Goal: Transaction & Acquisition: Purchase product/service

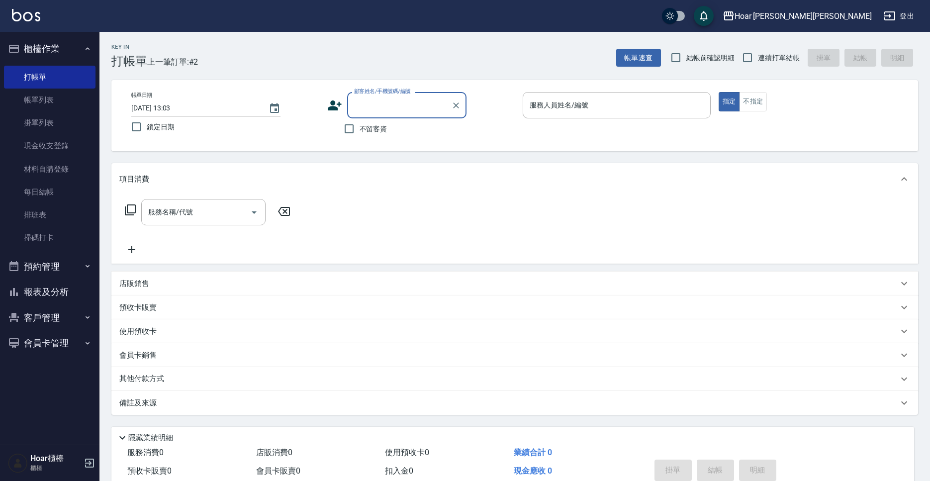
scroll to position [21, 0]
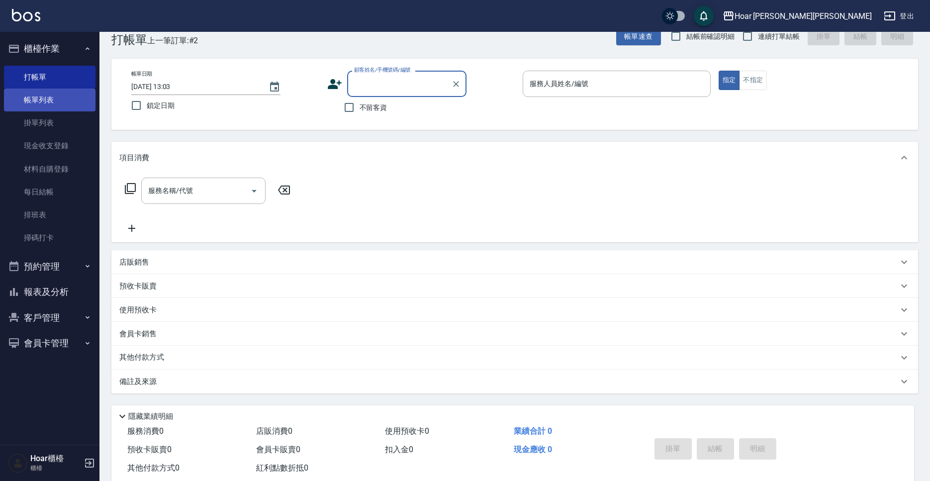
click at [23, 90] on link "帳單列表" at bounding box center [50, 100] width 92 height 23
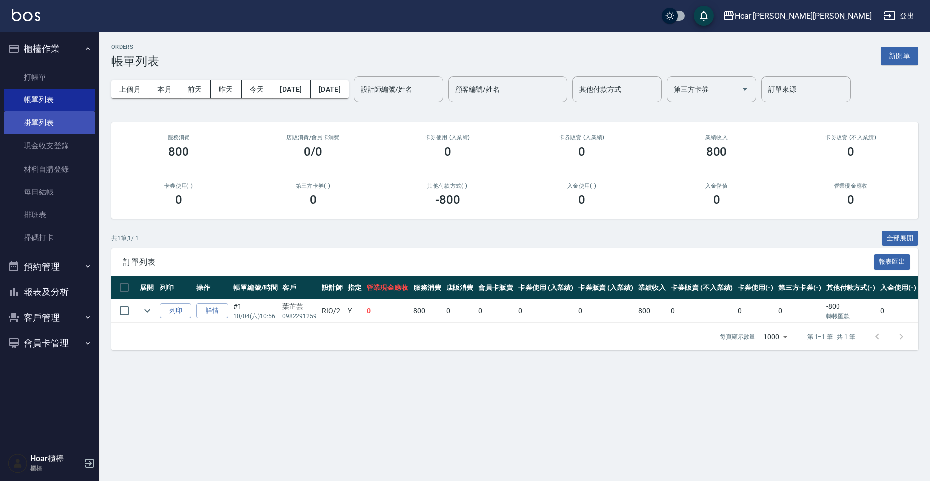
click at [46, 123] on link "掛單列表" at bounding box center [50, 122] width 92 height 23
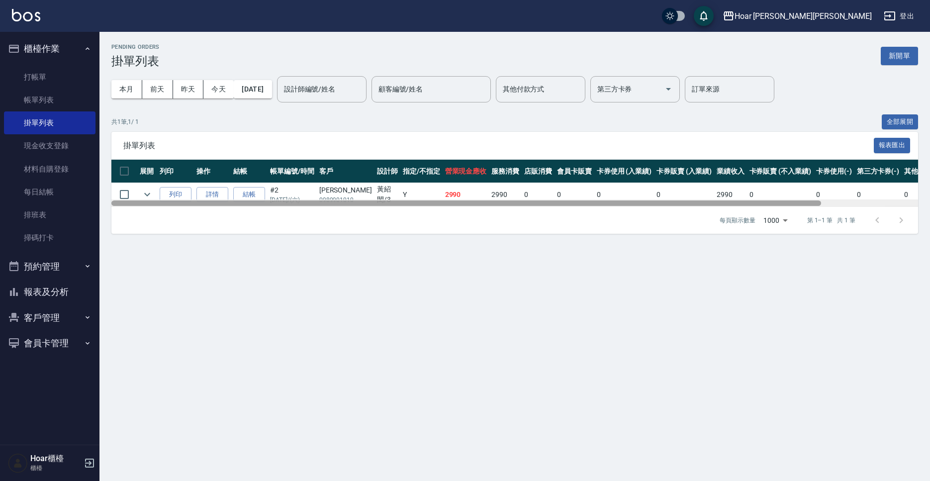
scroll to position [0, 110]
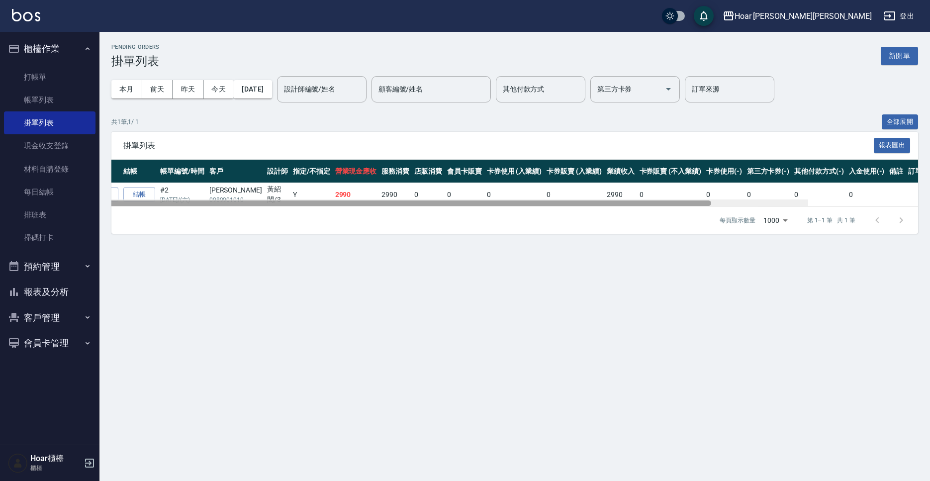
click at [221, 200] on div at bounding box center [404, 202] width 807 height 7
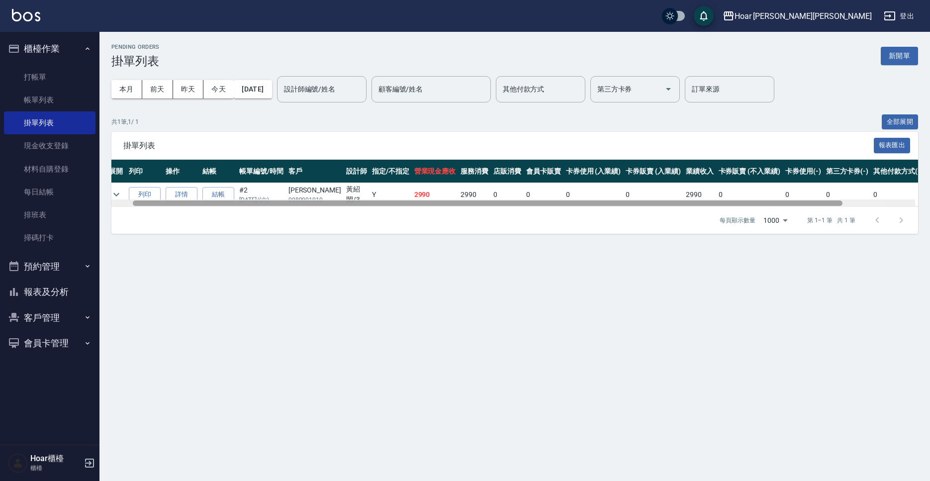
scroll to position [0, 28]
drag, startPoint x: 212, startPoint y: 203, endPoint x: 141, endPoint y: 205, distance: 70.7
click at [141, 205] on div at bounding box center [491, 202] width 710 height 5
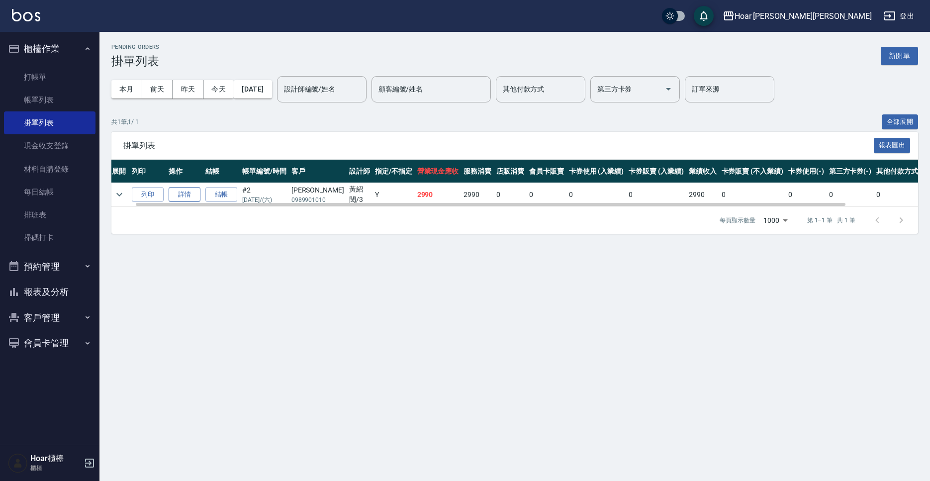
click at [187, 197] on link "詳情" at bounding box center [185, 194] width 32 height 15
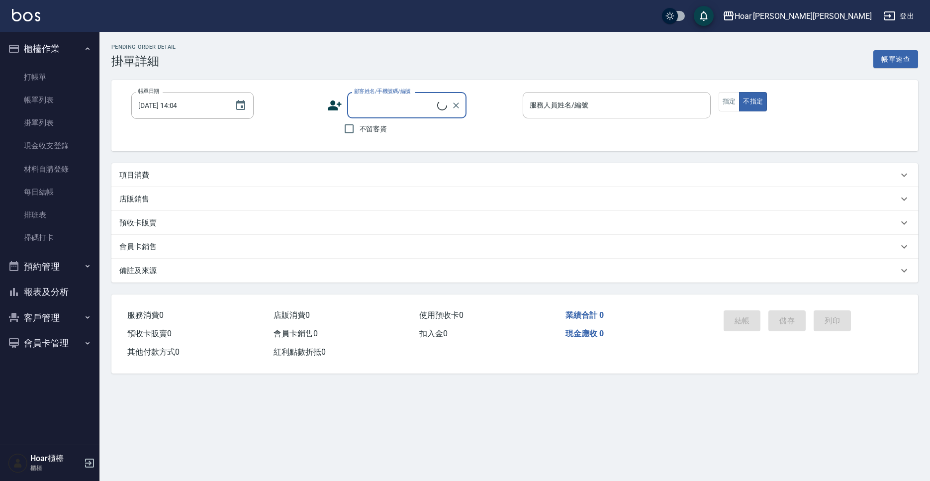
type input "[DATE] 11:53"
type input "Shami-3"
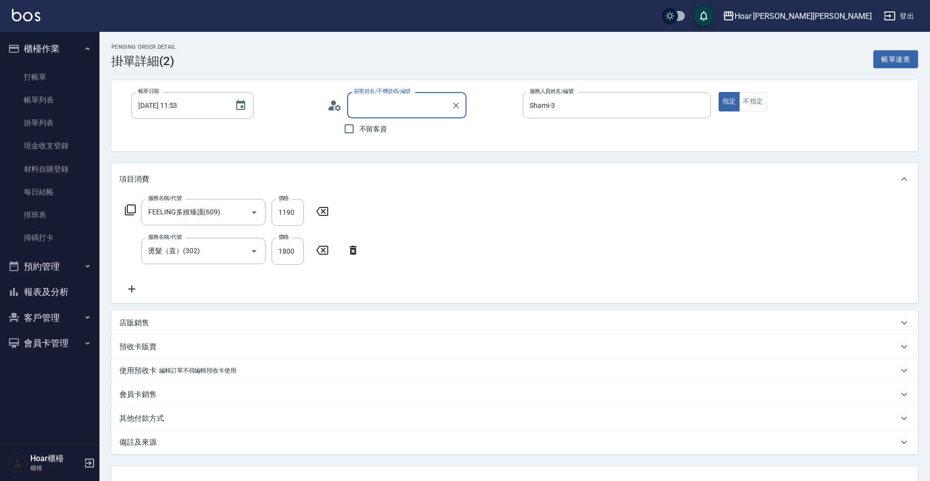
type input "[PERSON_NAME]/0989901010/"
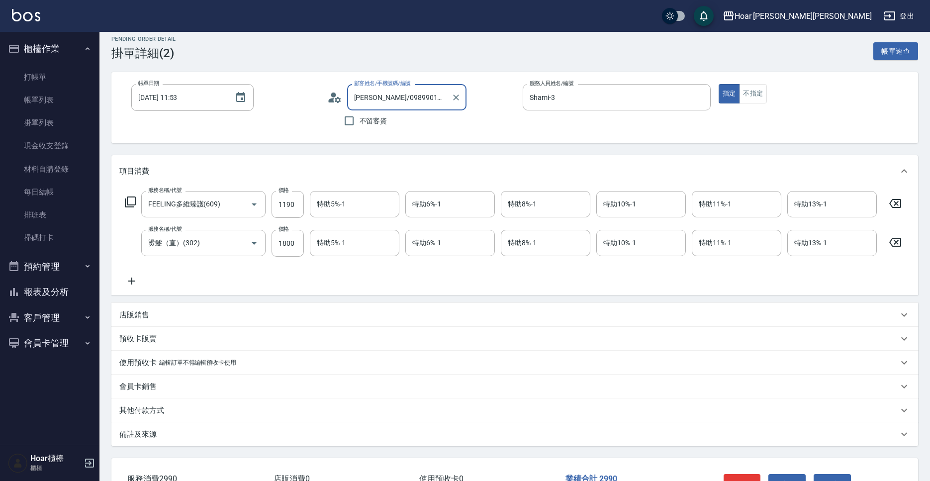
scroll to position [57, 0]
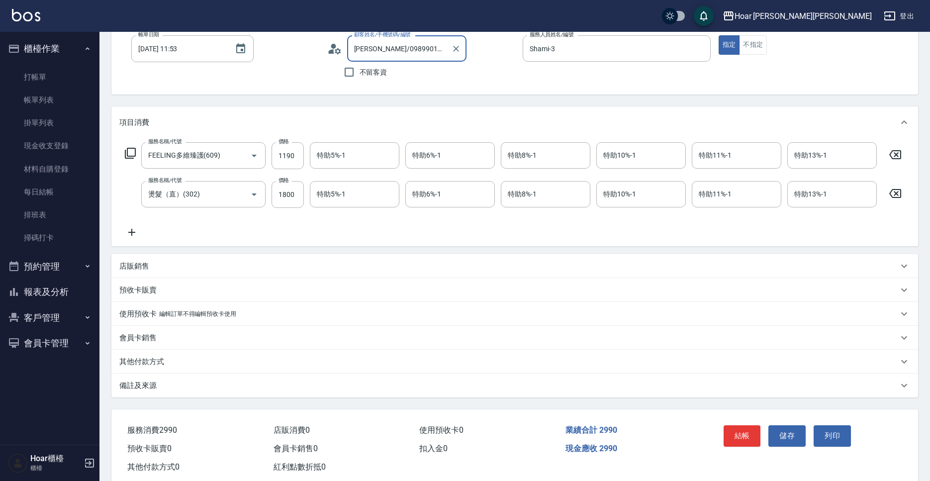
click at [154, 359] on p "其他付款方式" at bounding box center [141, 362] width 45 height 10
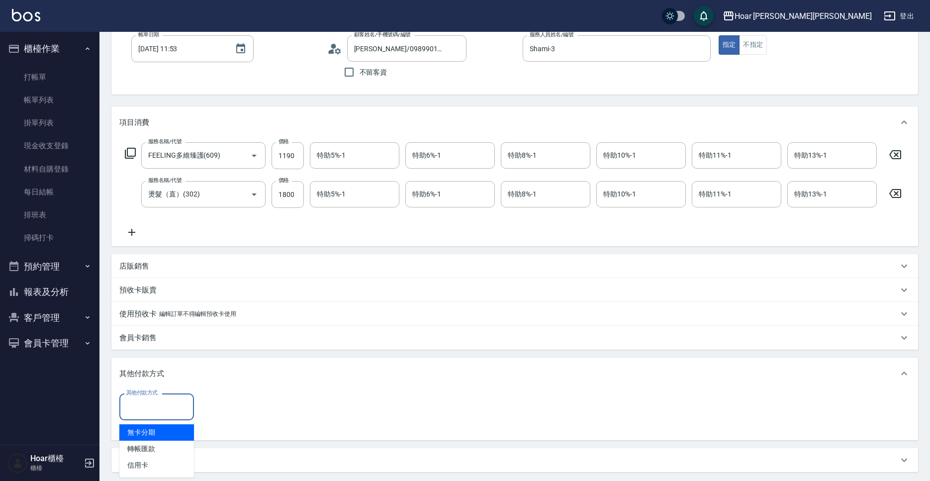
click at [171, 411] on input "其他付款方式" at bounding box center [157, 406] width 66 height 17
click at [158, 455] on span "轉帳匯款" at bounding box center [156, 449] width 75 height 16
type input "轉帳匯款"
click at [238, 424] on div "其他付款方式 轉帳匯款 其他付款方式 轉帳匯款金額 0 轉帳匯款金額" at bounding box center [514, 413] width 791 height 39
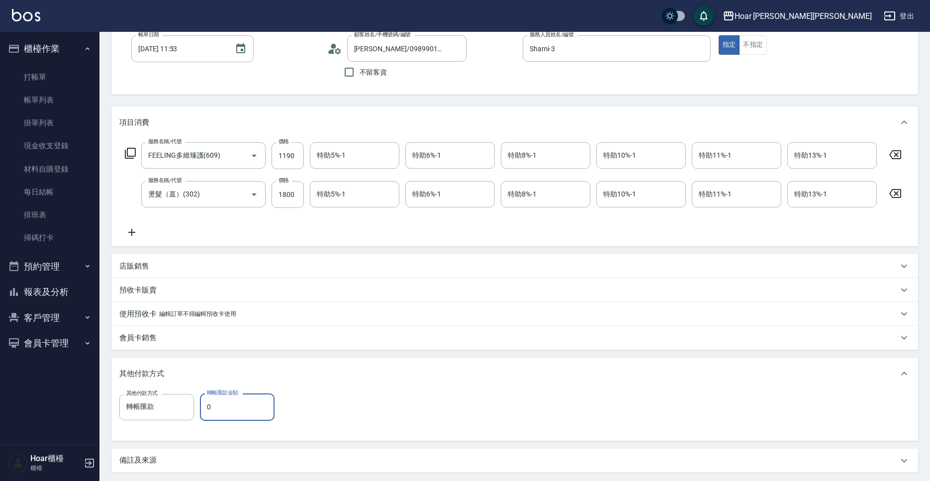
click at [237, 416] on input "0" at bounding box center [237, 407] width 75 height 27
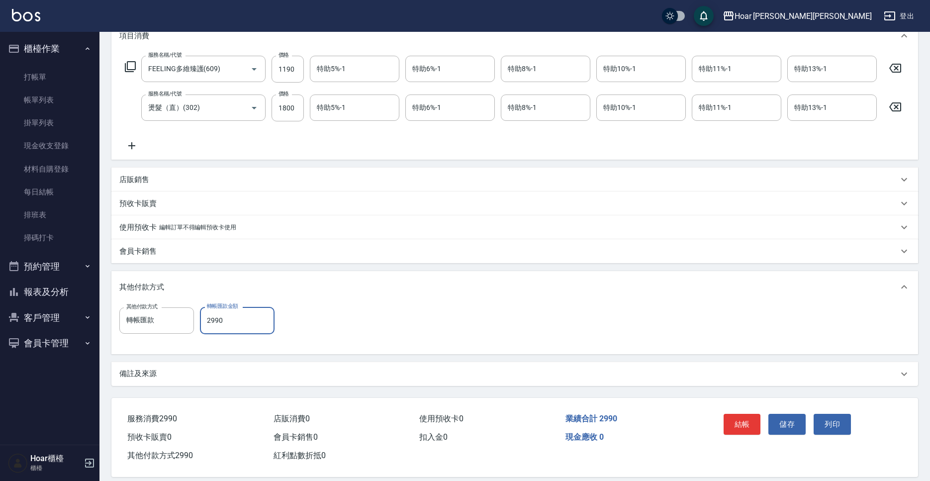
scroll to position [156, 0]
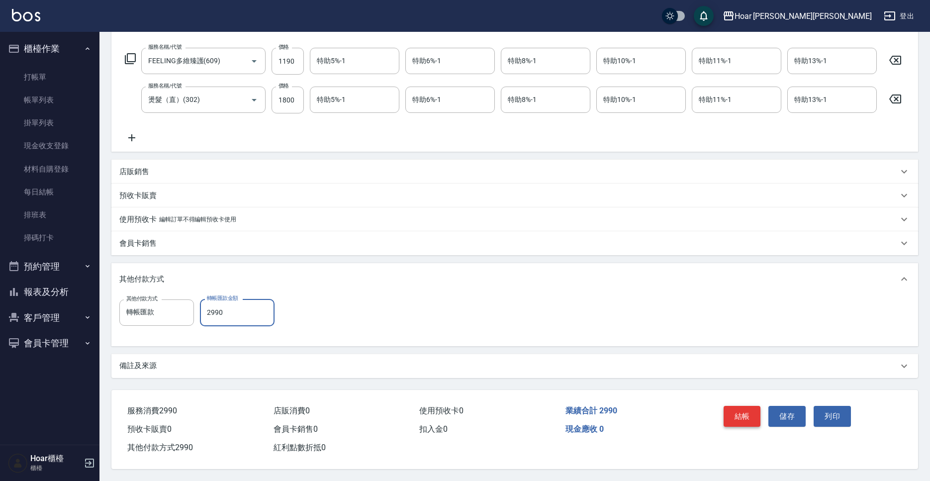
type input "2990"
click at [751, 420] on button "結帳" at bounding box center [742, 416] width 37 height 21
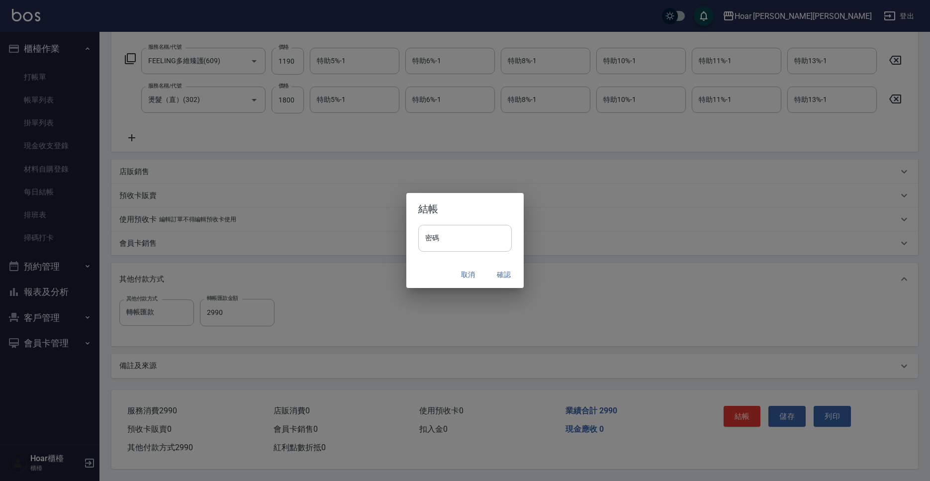
click at [490, 239] on input "密碼" at bounding box center [465, 238] width 94 height 27
type input "****"
click at [512, 274] on button "確認" at bounding box center [504, 275] width 32 height 18
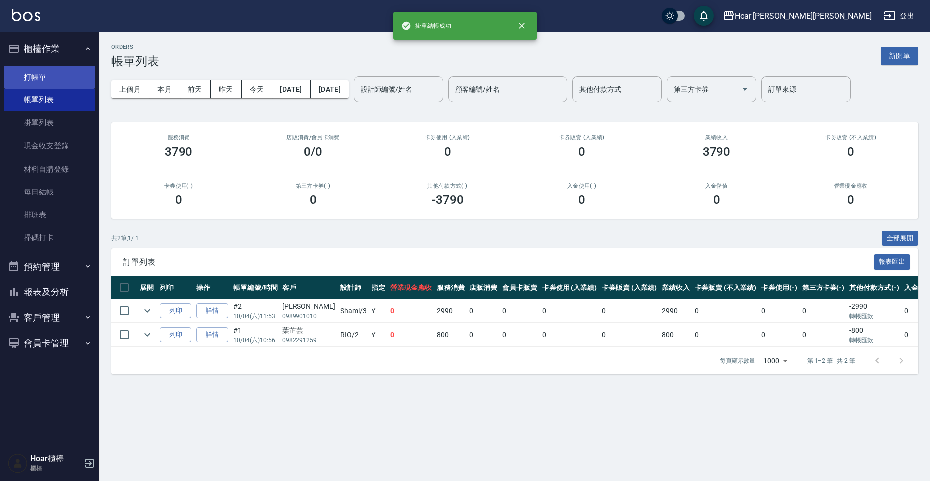
click at [40, 79] on link "打帳單" at bounding box center [50, 77] width 92 height 23
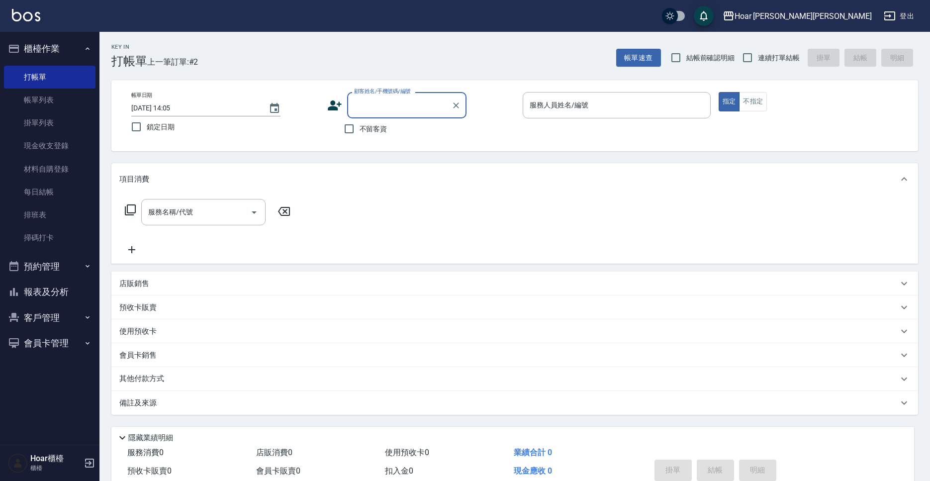
click at [276, 50] on div "Key In 打帳單 上一筆訂單:#2 帳單速查 結帳前確認明細 連續打單結帳 掛單 結帳 明細" at bounding box center [508, 50] width 819 height 36
click at [364, 108] on input "顧客姓名/手機號碼/編號" at bounding box center [400, 105] width 96 height 17
type input "0"
type input "t"
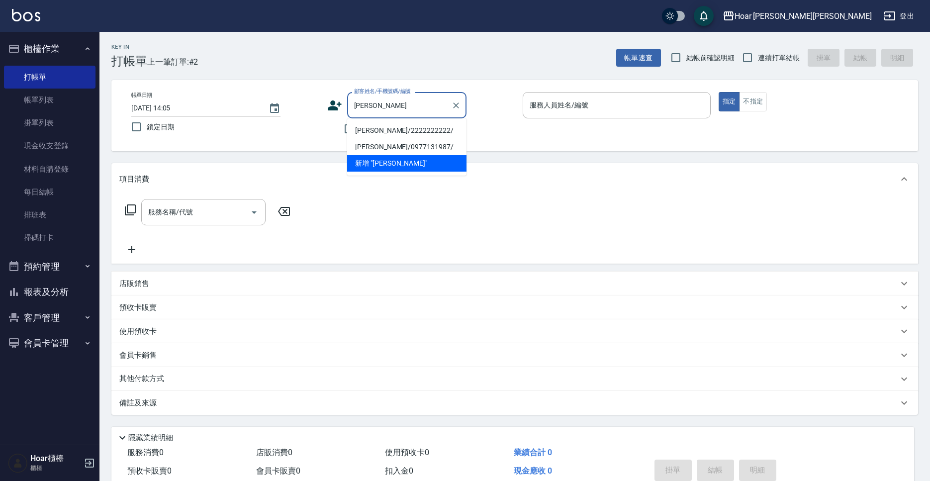
drag, startPoint x: 357, startPoint y: 132, endPoint x: 569, endPoint y: 104, distance: 214.2
click at [357, 132] on li "[PERSON_NAME]/2222222222/" at bounding box center [406, 130] width 119 height 16
type input "[PERSON_NAME]/2222222222/"
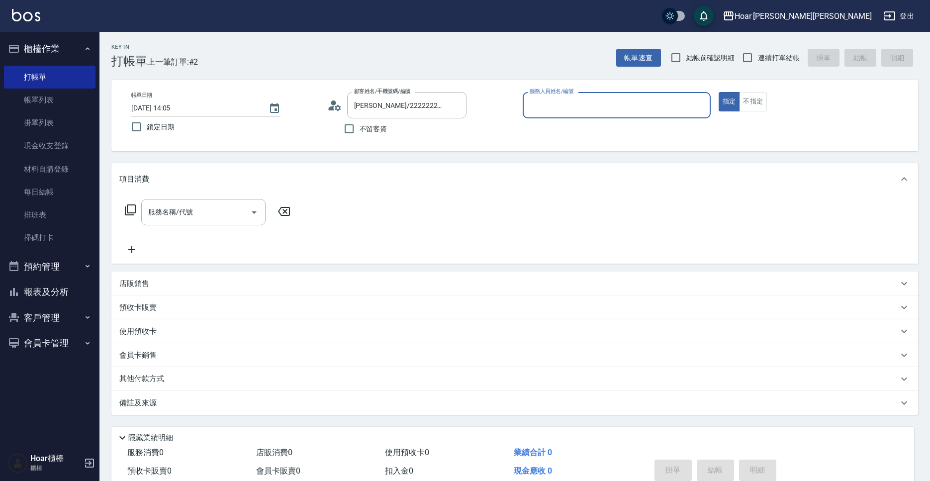
type input "RIO-2"
click at [574, 94] on div "RIO-2 服務人員姓名/編號" at bounding box center [617, 105] width 188 height 26
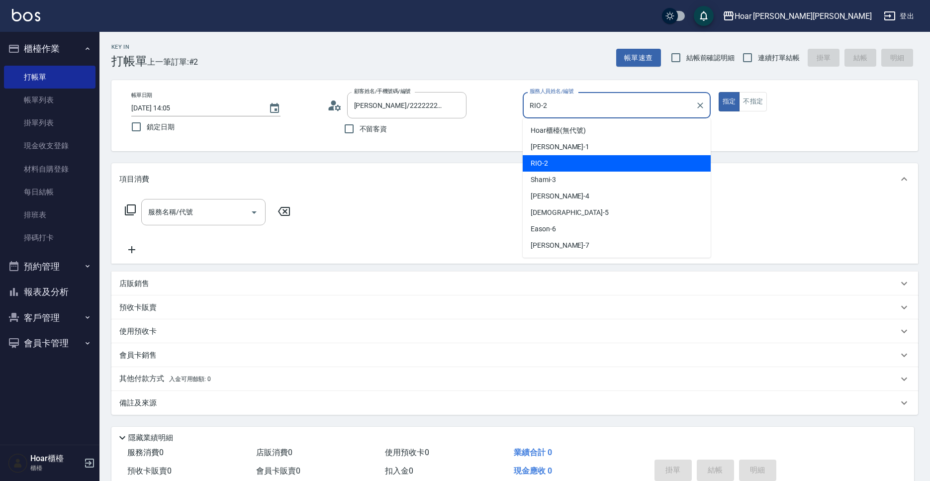
click at [539, 164] on span "RIO -2" at bounding box center [539, 163] width 17 height 10
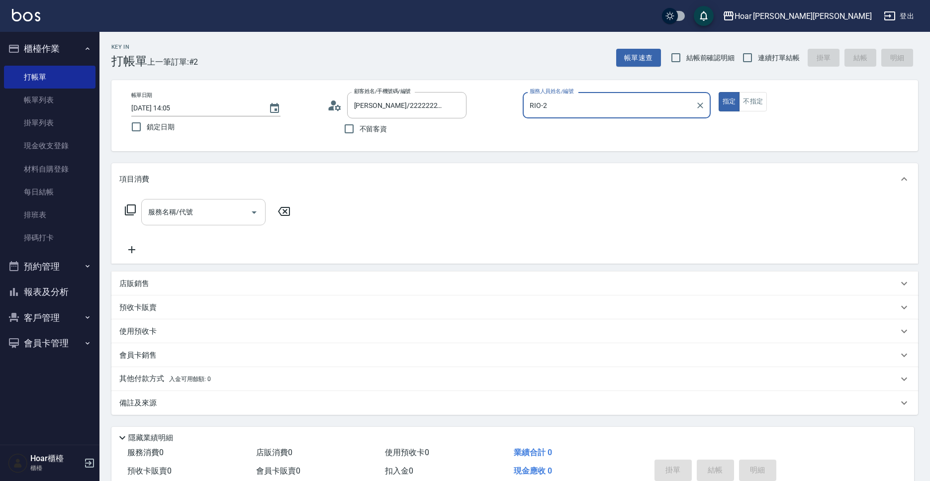
click at [191, 212] on input "服務名稱/代號" at bounding box center [196, 211] width 100 height 17
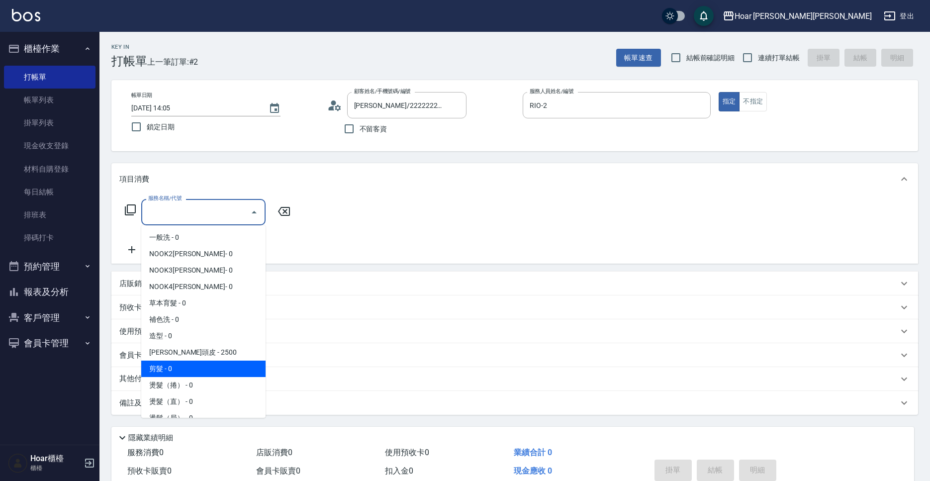
click at [155, 367] on span "剪髮 - 0" at bounding box center [203, 369] width 124 height 16
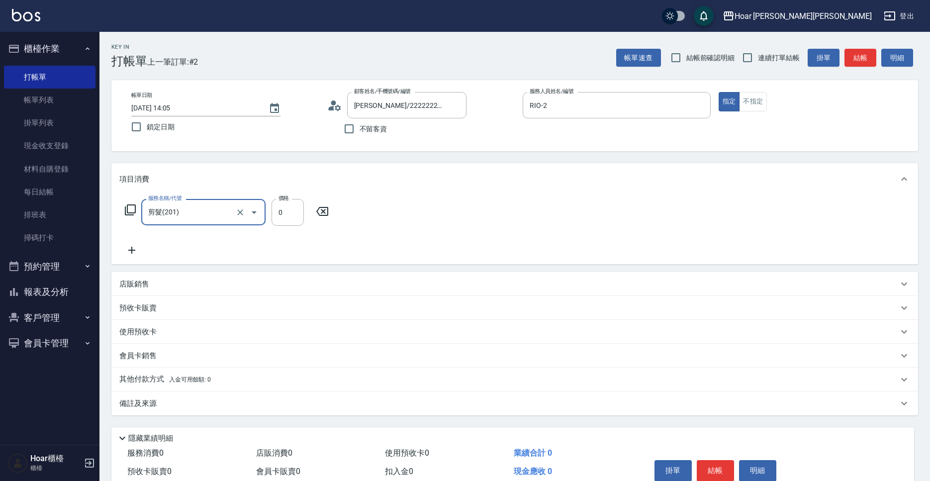
type input "剪髮(201)"
click at [291, 215] on input "0" at bounding box center [288, 212] width 32 height 27
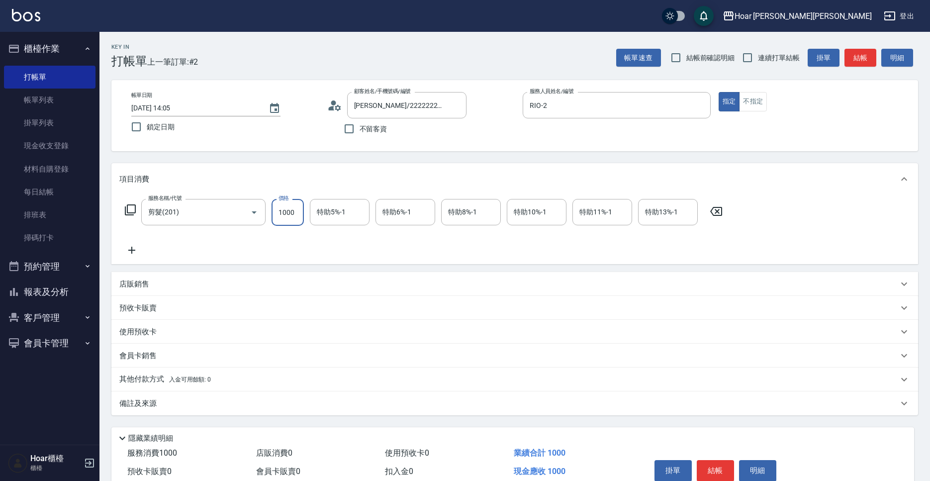
type input "1000"
drag, startPoint x: 301, startPoint y: 238, endPoint x: 316, endPoint y: 235, distance: 15.1
click at [305, 236] on div "服務名稱/代號 剪髮(201) 服務名稱/代號 價格 1000 價格 特助5%-1 特助5%-1 特助6%-1 特助6%-1 特助8%-1 特助8%-1 特助…" at bounding box center [423, 227] width 609 height 57
drag, startPoint x: 718, startPoint y: 470, endPoint x: 699, endPoint y: 469, distance: 18.9
click at [718, 470] on button "結帳" at bounding box center [715, 470] width 37 height 21
